Goal: Task Accomplishment & Management: Use online tool/utility

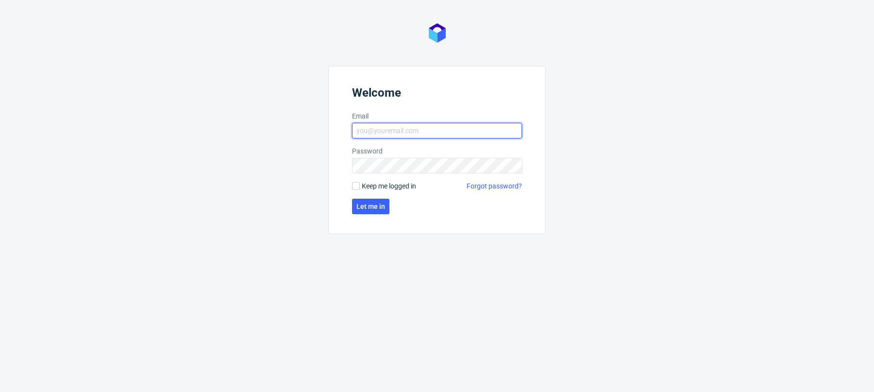
type input "[PERSON_NAME][EMAIL_ADDRESS][PERSON_NAME][DOMAIN_NAME]"
click at [389, 198] on form "Welcome Email [PERSON_NAME][EMAIL_ADDRESS][PERSON_NAME][DOMAIN_NAME] Password K…" at bounding box center [437, 150] width 218 height 168
click at [384, 207] on button "Let me in" at bounding box center [370, 207] width 37 height 16
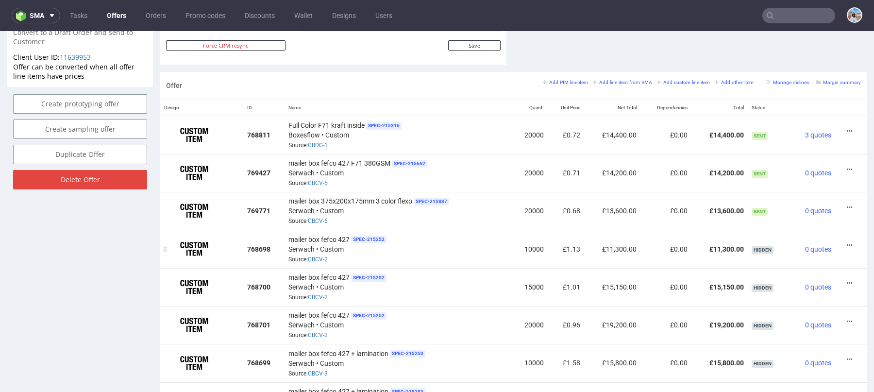
scroll to position [494, 0]
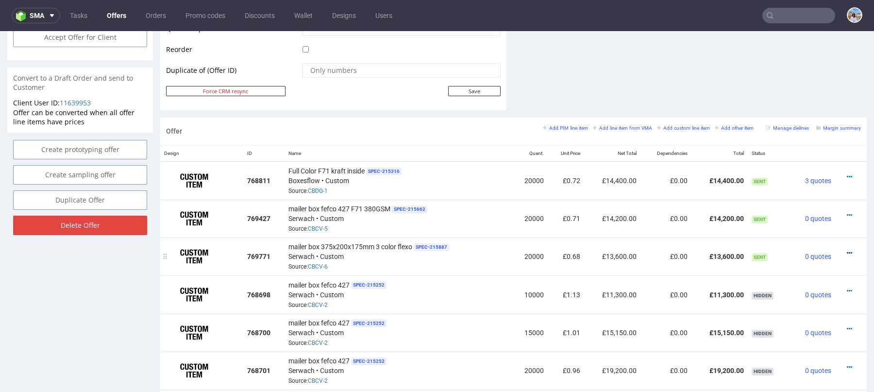
click at [847, 251] on icon at bounding box center [849, 253] width 5 height 7
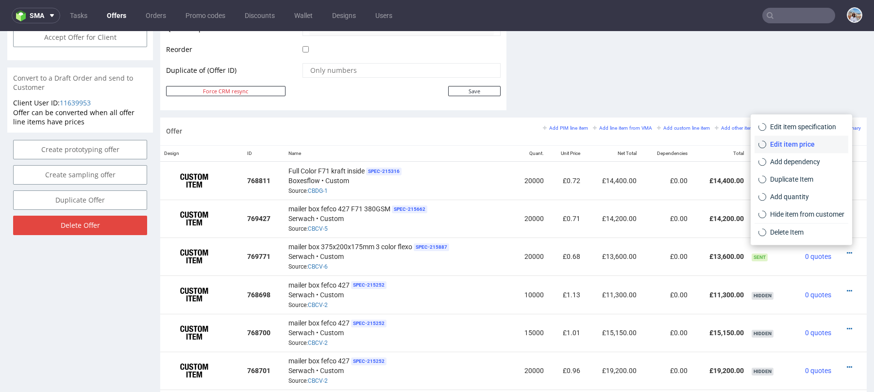
click at [792, 140] on span "Edit item price" at bounding box center [805, 144] width 78 height 10
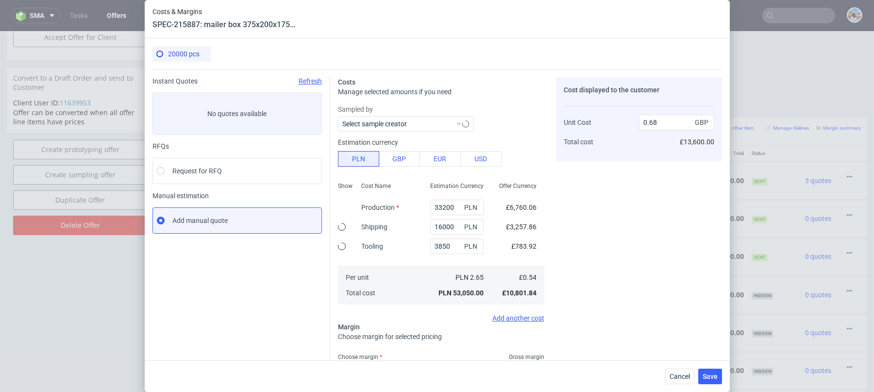
scroll to position [79, 0]
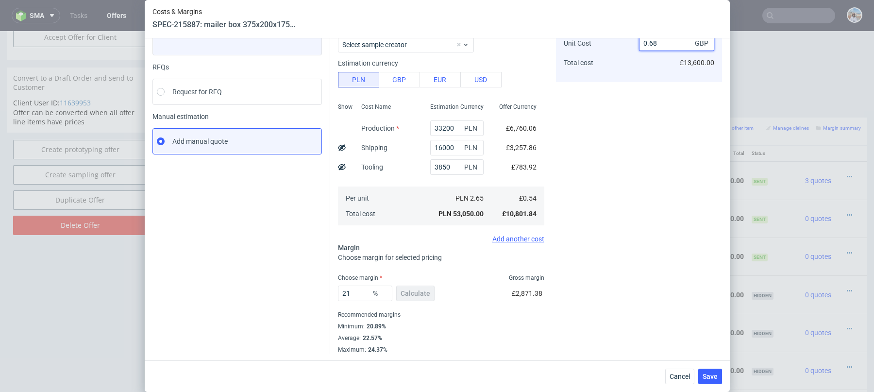
click at [658, 43] on input "0.68" at bounding box center [676, 43] width 75 height 16
type input "0."
type input "-Infinity"
type input "0.55"
type input "1.8181818181818181"
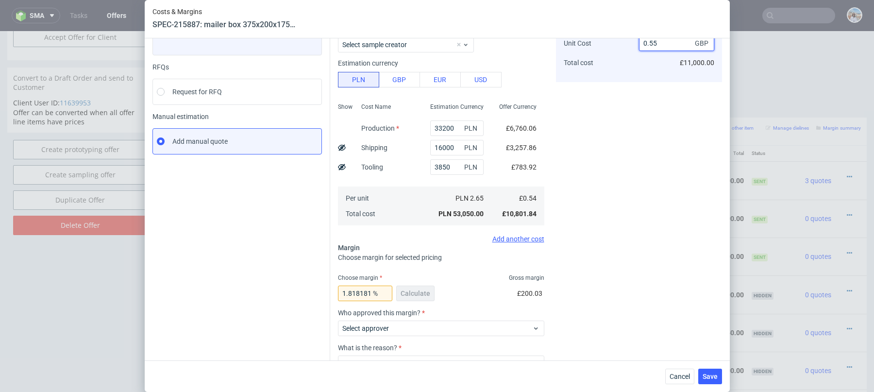
type input "0.55"
